Goal: Task Accomplishment & Management: Manage account settings

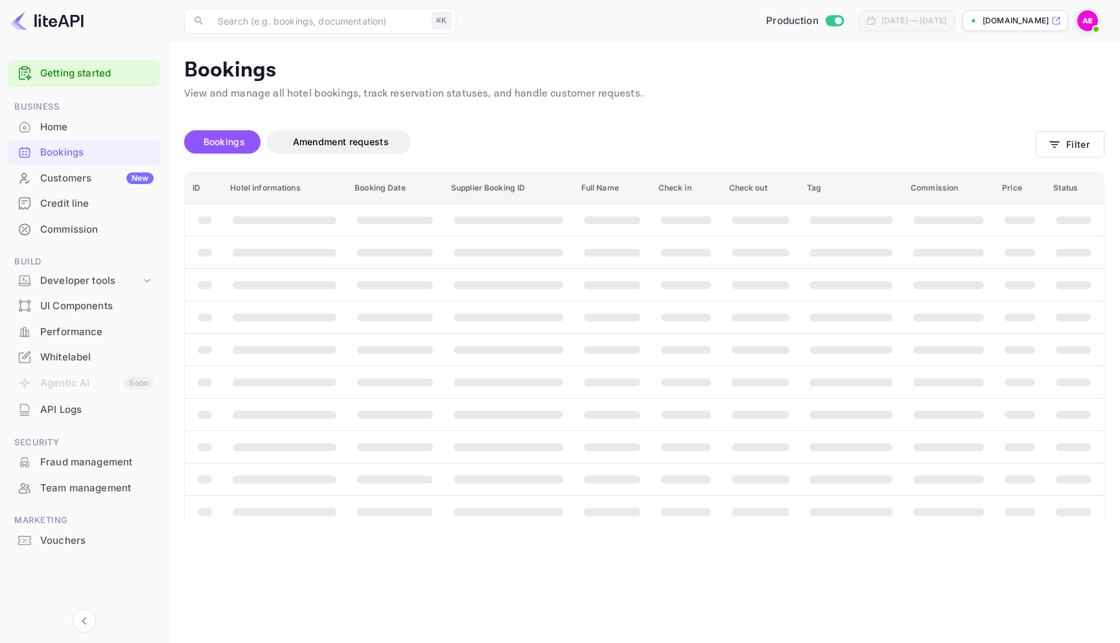
click at [88, 180] on div "Customers New" at bounding box center [96, 178] width 113 height 15
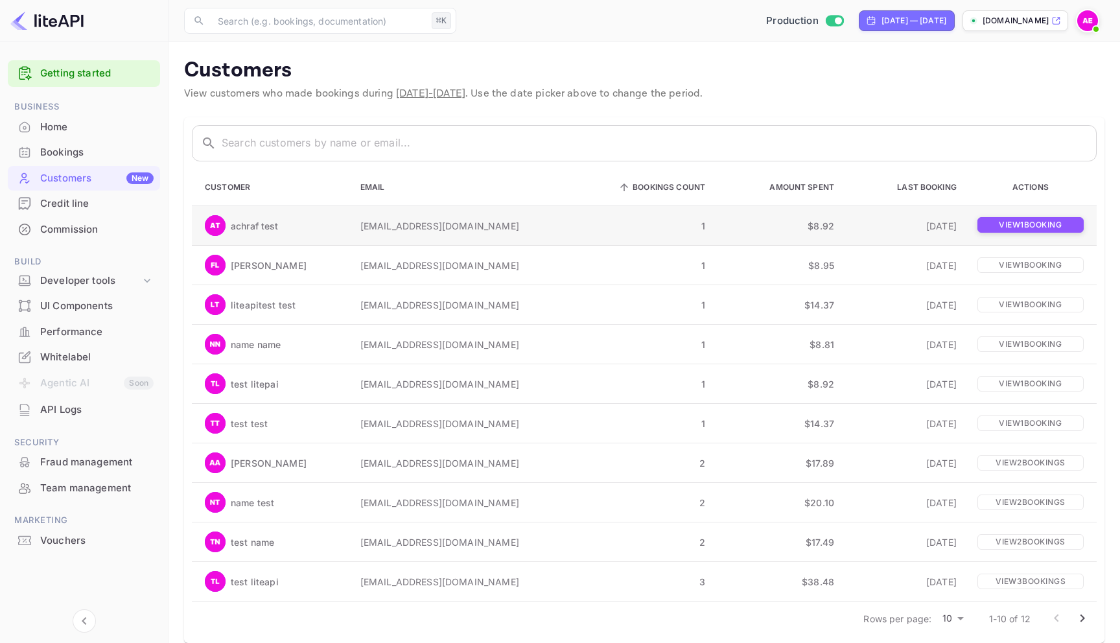
click at [1037, 221] on p "View 1 booking" at bounding box center [1031, 225] width 106 height 16
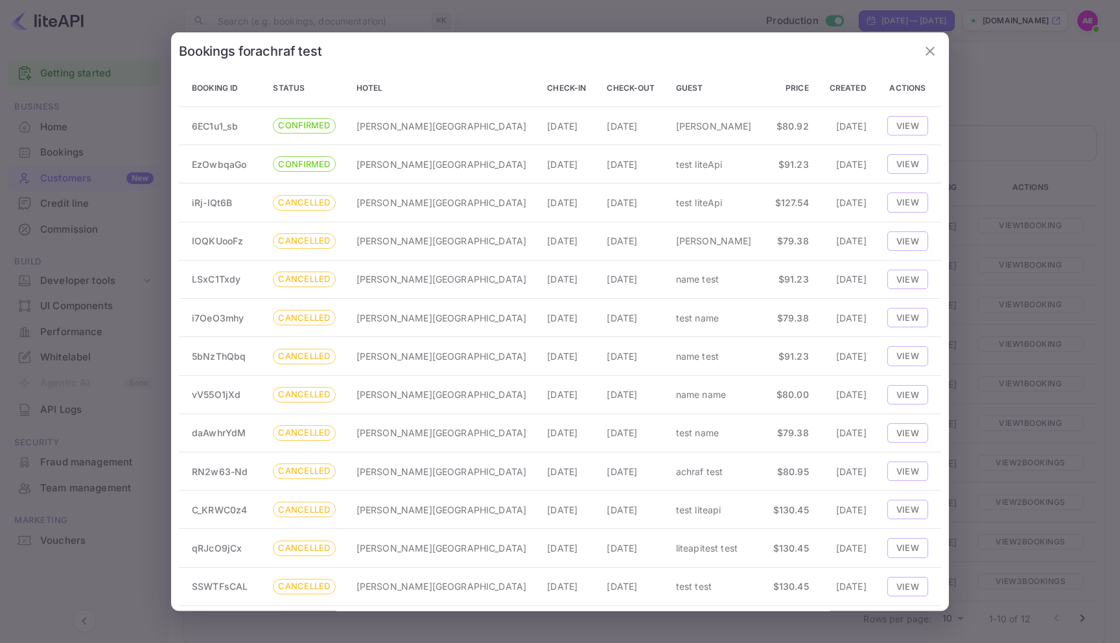
click at [914, 49] on div "Bookings for achraf test" at bounding box center [560, 51] width 762 height 22
click at [930, 49] on icon "button" at bounding box center [931, 51] width 16 height 16
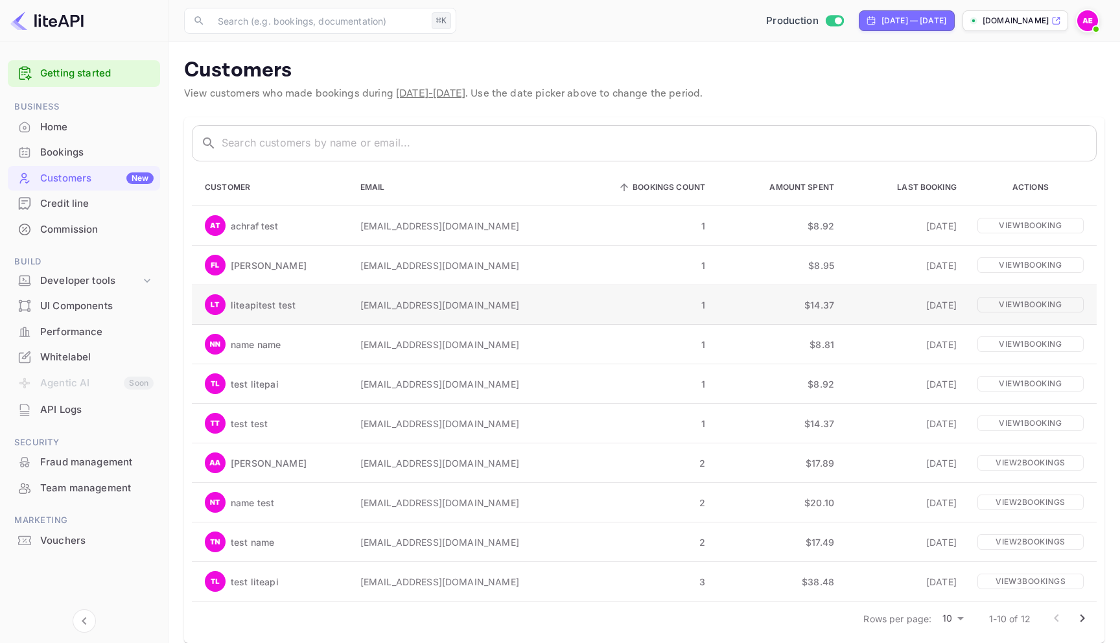
scroll to position [16, 0]
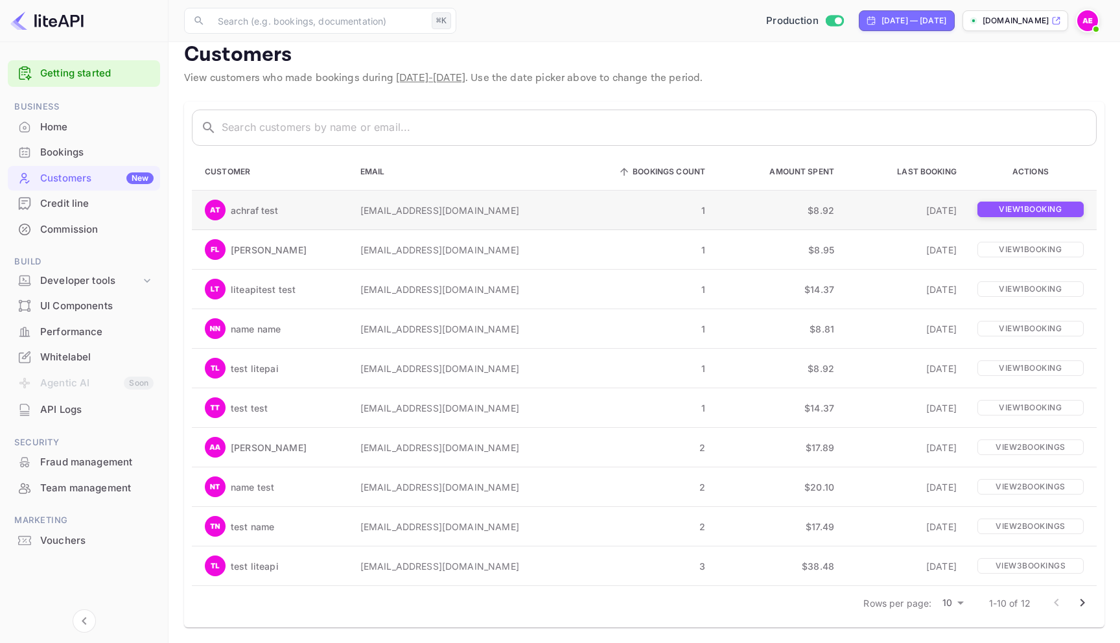
click at [1024, 211] on p "View 1 booking" at bounding box center [1031, 210] width 106 height 16
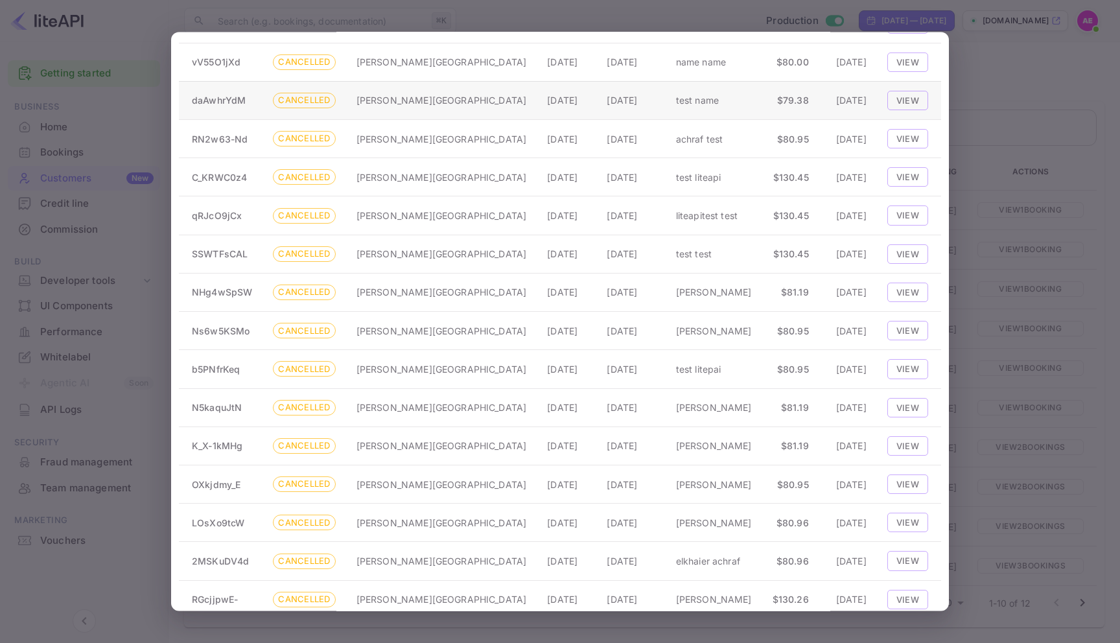
scroll to position [0, 0]
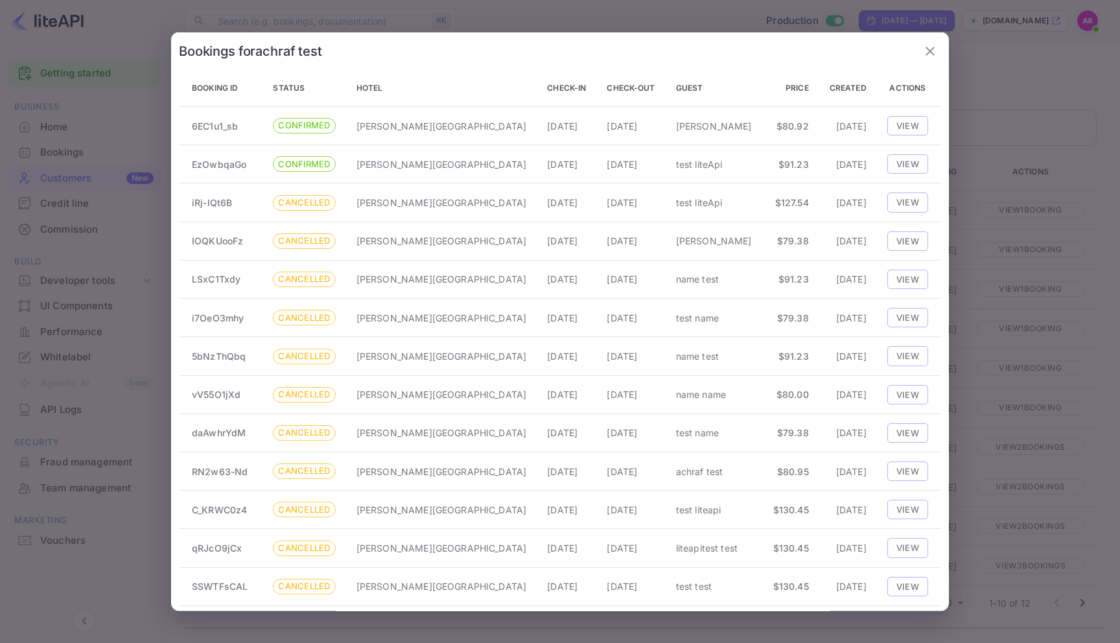
click at [1038, 90] on div at bounding box center [560, 321] width 1120 height 643
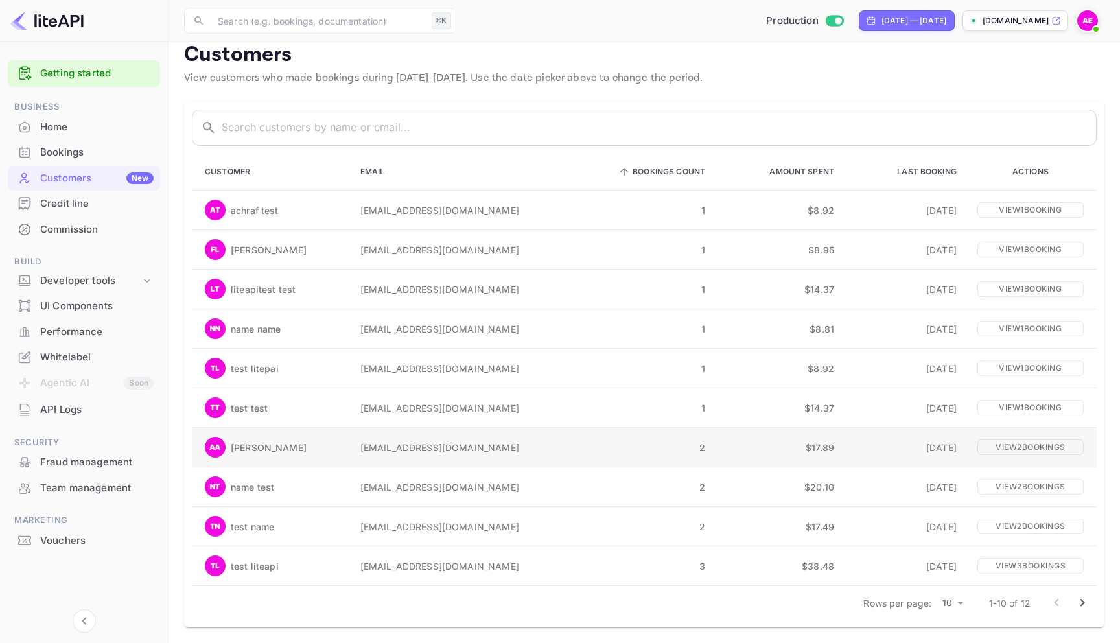
click at [373, 447] on td "a.elkhaier@nuitee.com" at bounding box center [463, 448] width 227 height 40
click at [630, 457] on td "2" at bounding box center [646, 448] width 139 height 40
click at [1066, 442] on p "View 2 booking s" at bounding box center [1031, 447] width 106 height 16
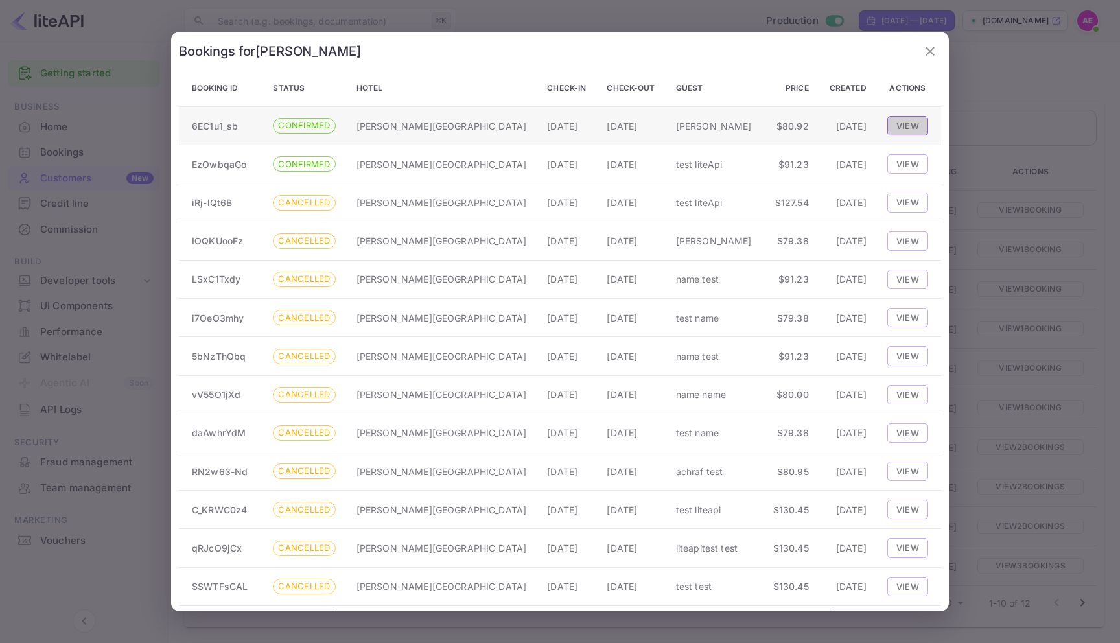
click at [913, 134] on button "View" at bounding box center [908, 125] width 41 height 19
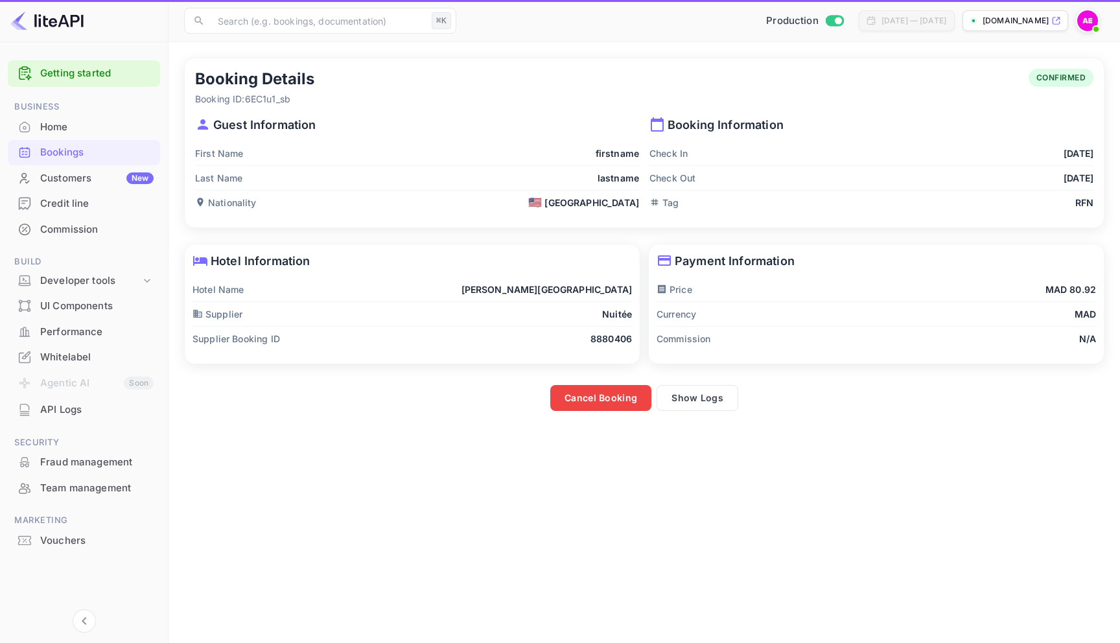
click at [912, 125] on p "Booking Information" at bounding box center [872, 125] width 444 height 18
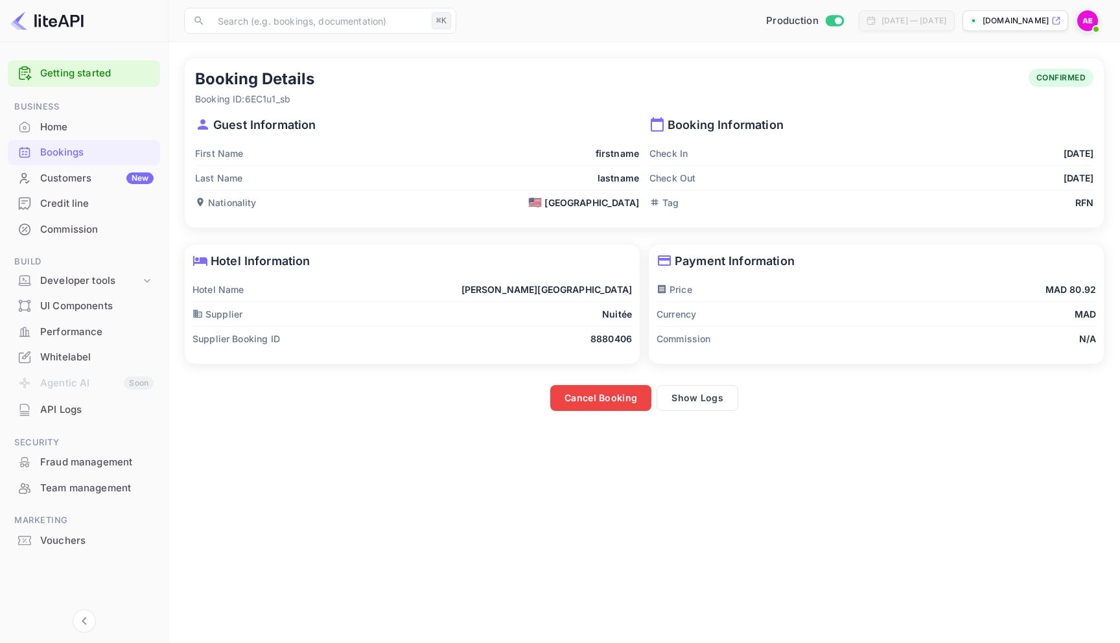
click at [74, 148] on div "Bookings" at bounding box center [96, 152] width 113 height 15
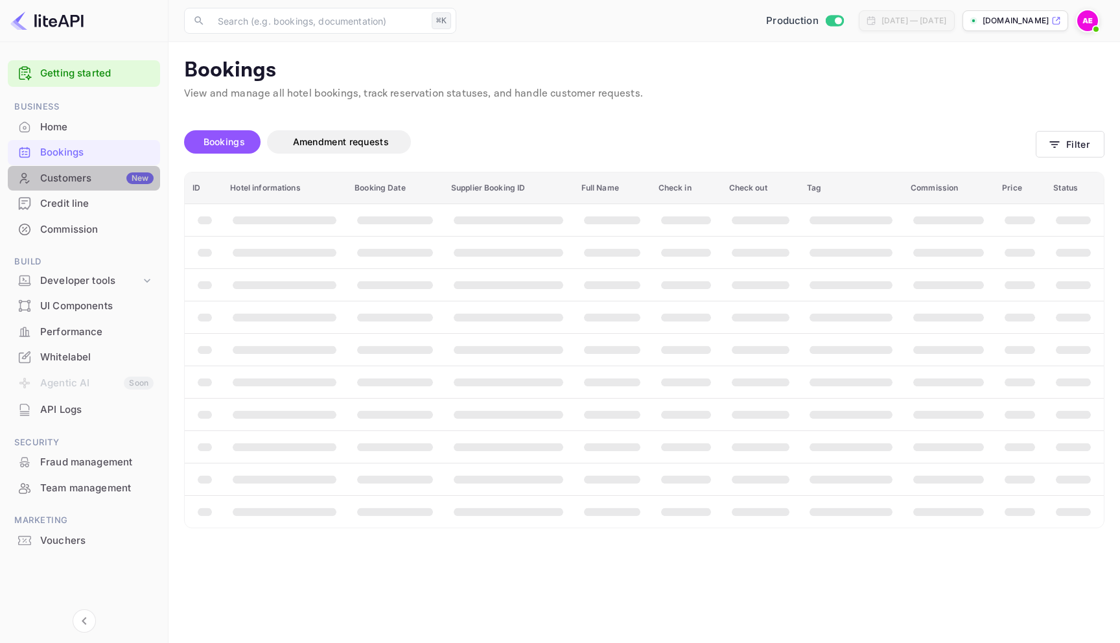
click at [75, 172] on div "Customers New" at bounding box center [96, 178] width 113 height 15
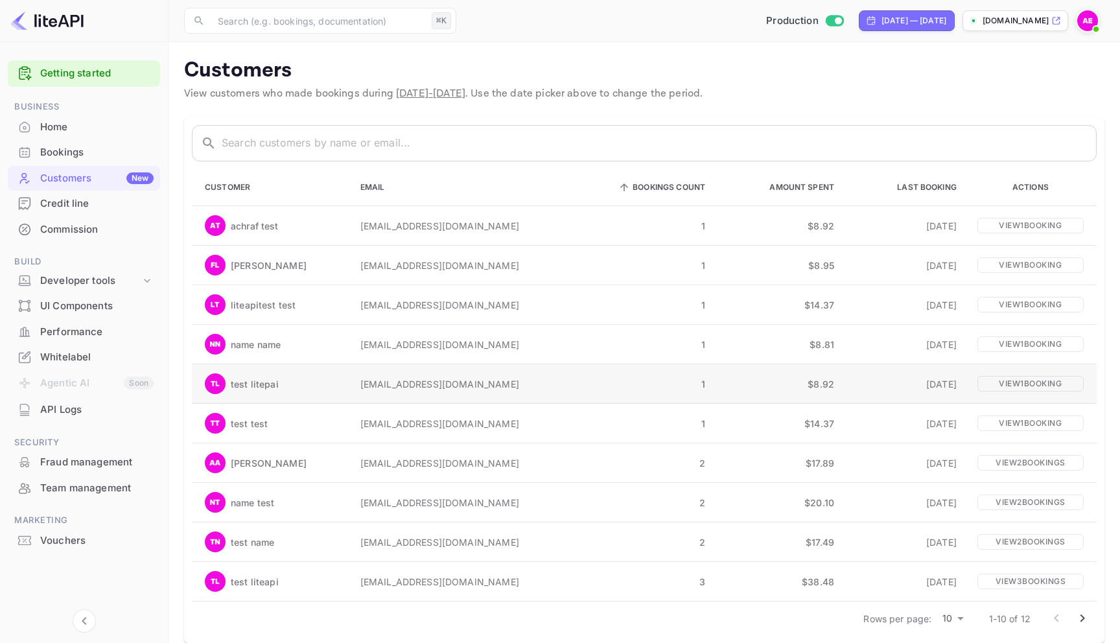
scroll to position [16, 0]
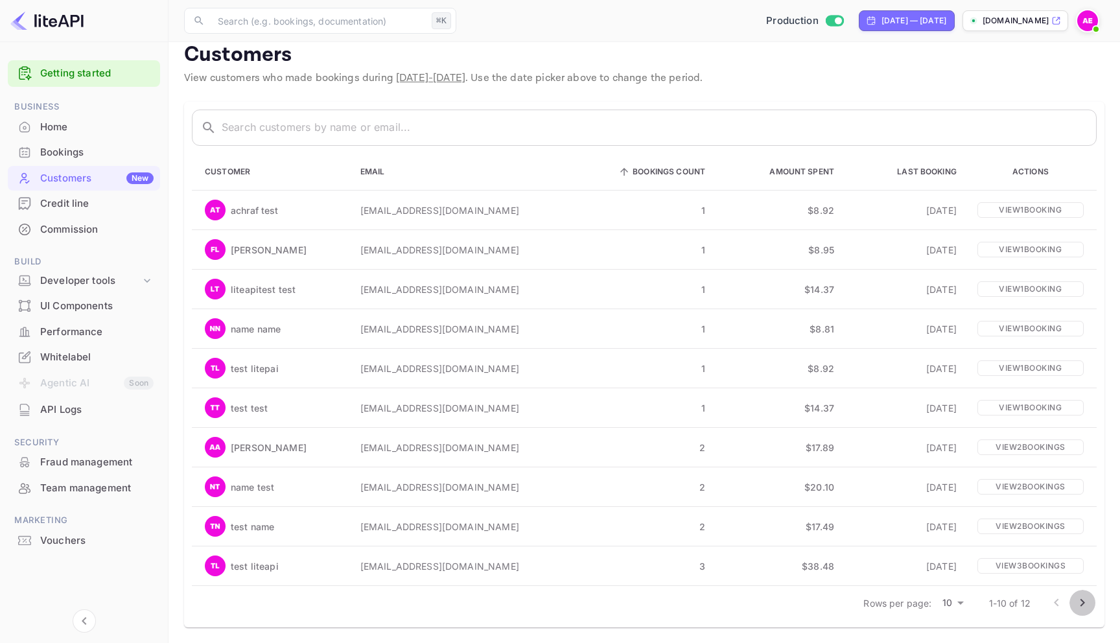
click at [1087, 601] on icon "Go to next page" at bounding box center [1083, 603] width 16 height 16
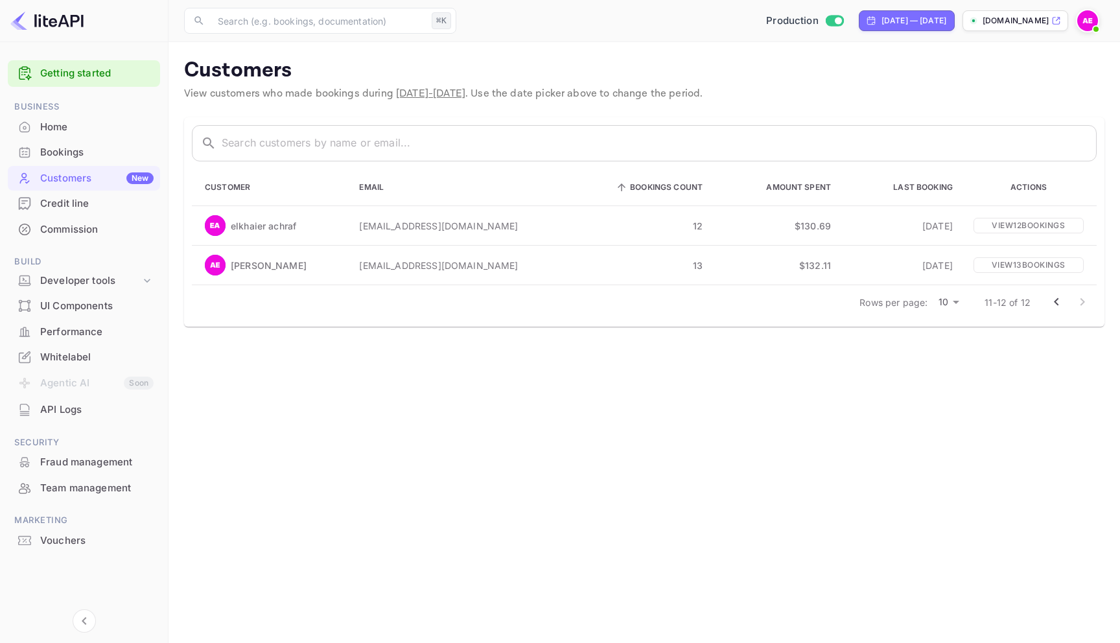
click at [1056, 307] on icon "Go to previous page" at bounding box center [1057, 302] width 16 height 16
